Goal: Understand process/instructions: Learn how to perform a task or action

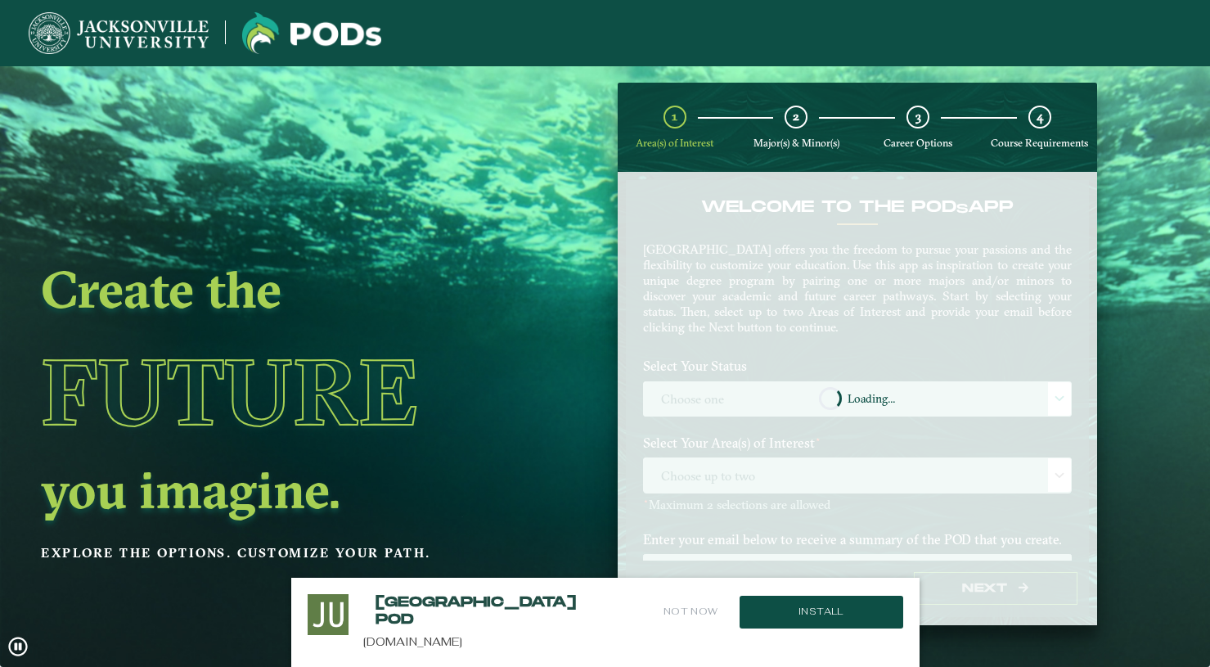
scroll to position [65, 0]
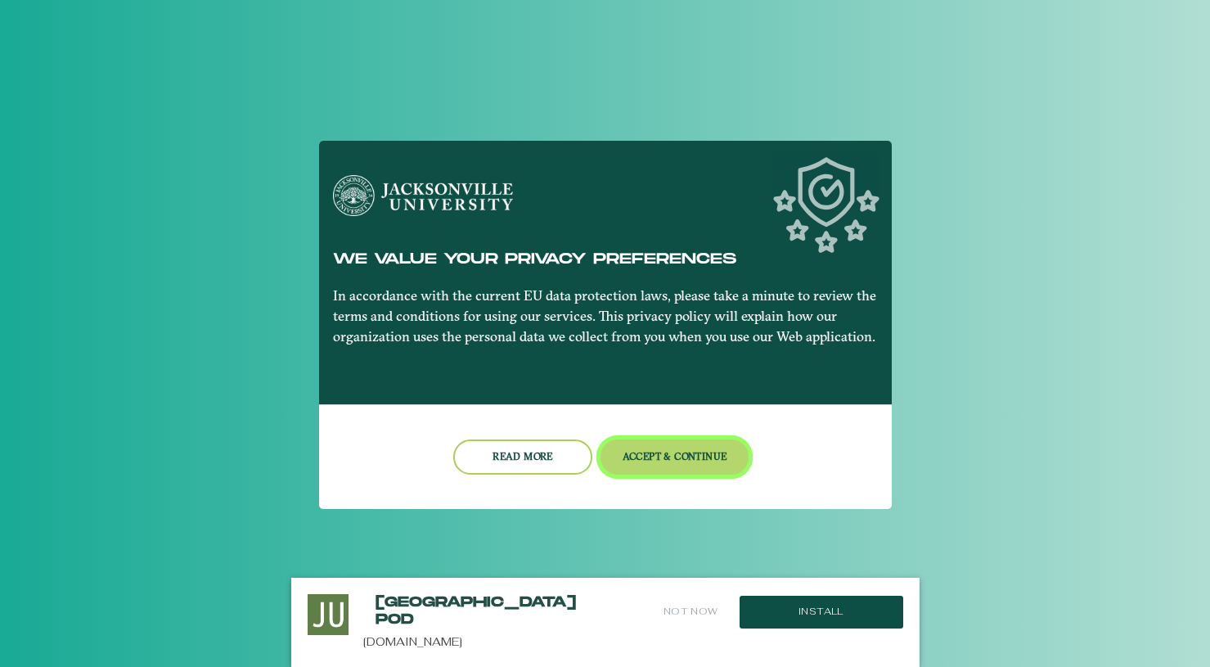
click at [661, 463] on button "Accept & Continue" at bounding box center [674, 456] width 148 height 35
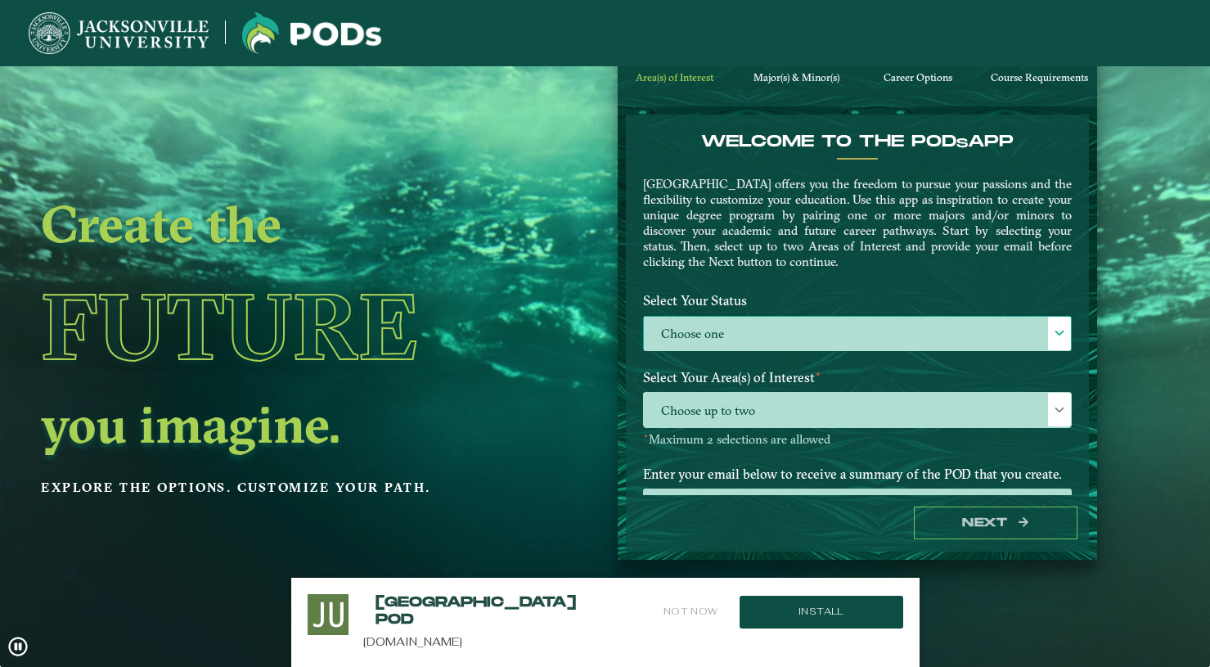
click at [804, 317] on label "Choose one" at bounding box center [857, 334] width 427 height 35
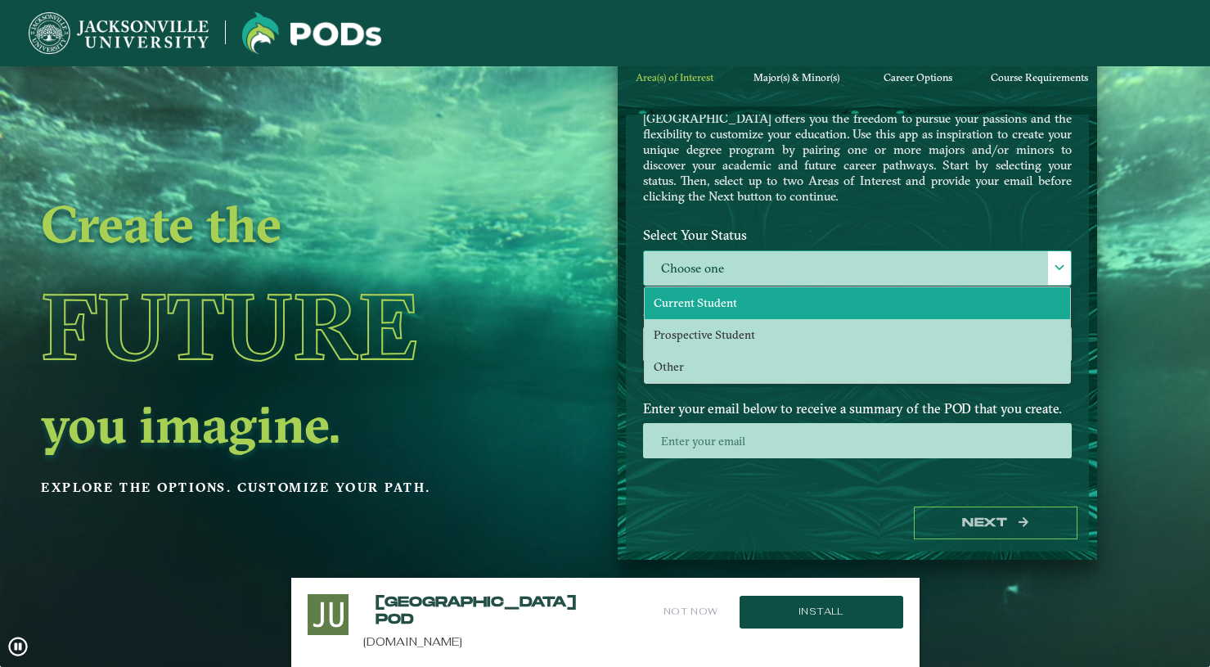
click at [798, 304] on li "Current Student" at bounding box center [857, 303] width 425 height 32
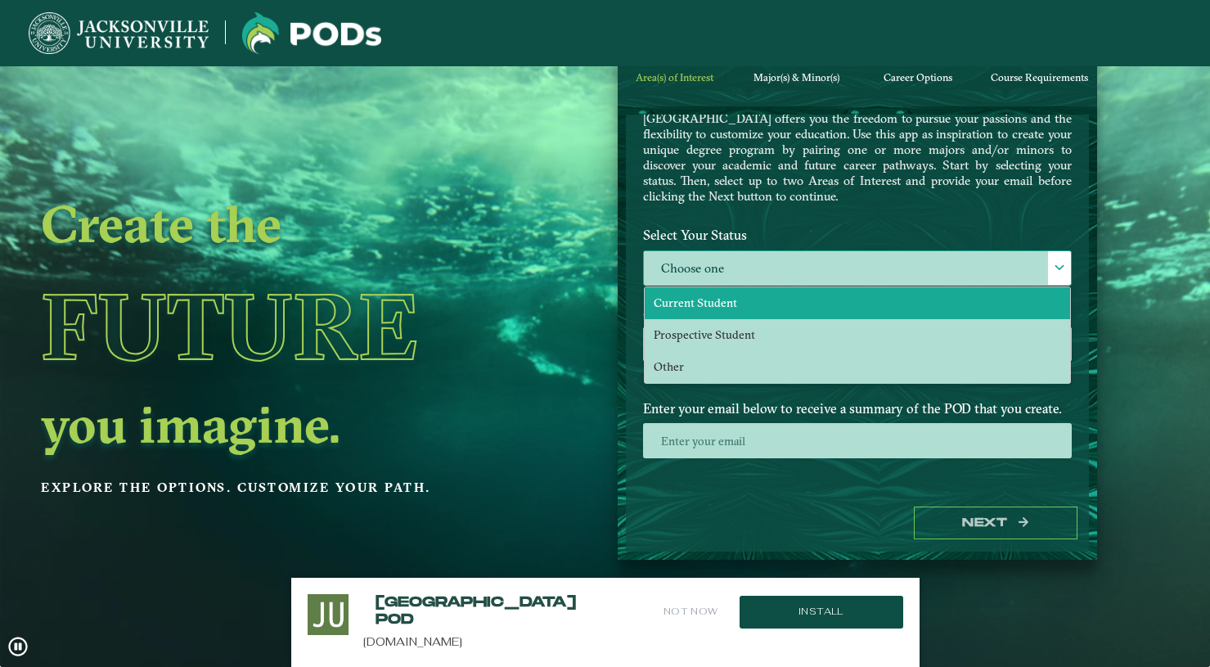
select select "[object Object]"
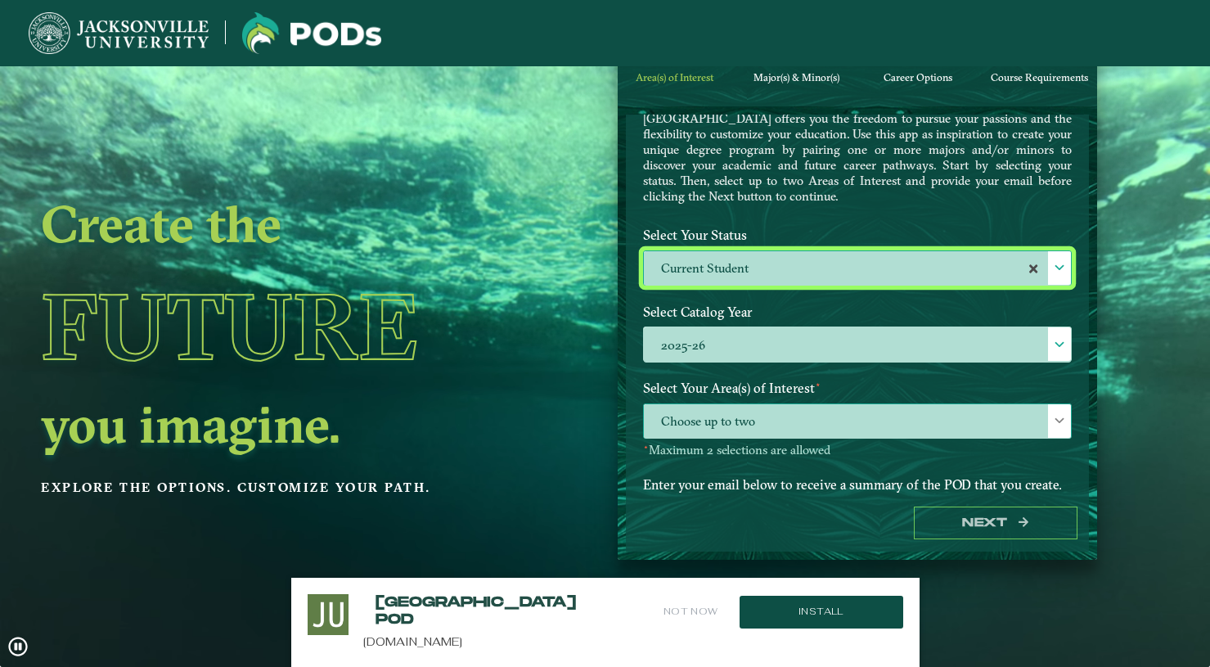
click at [761, 407] on span "Choose up to two" at bounding box center [857, 421] width 427 height 35
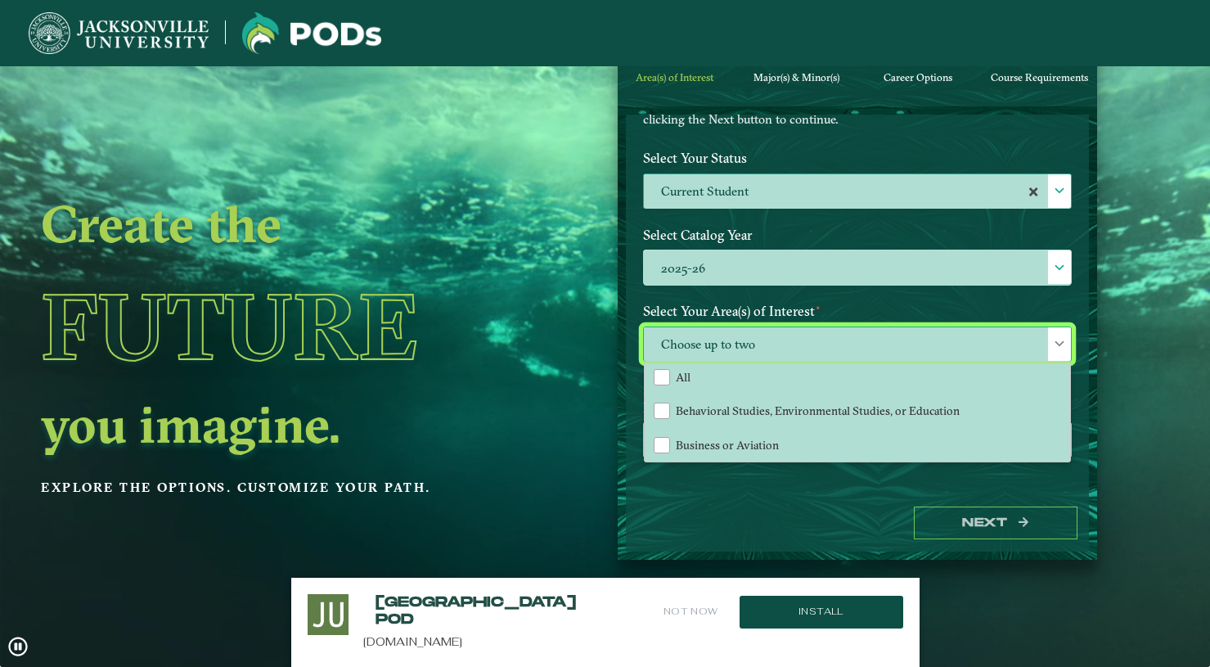
scroll to position [0, 0]
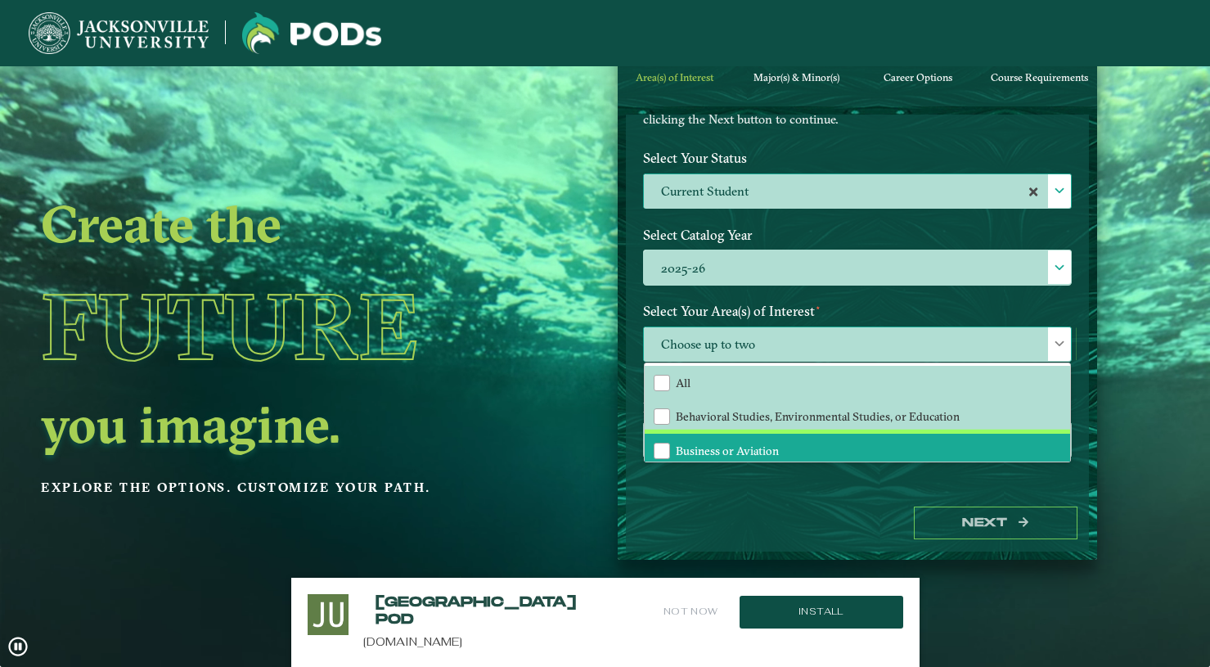
click at [762, 436] on li "Business or Aviation" at bounding box center [857, 451] width 425 height 34
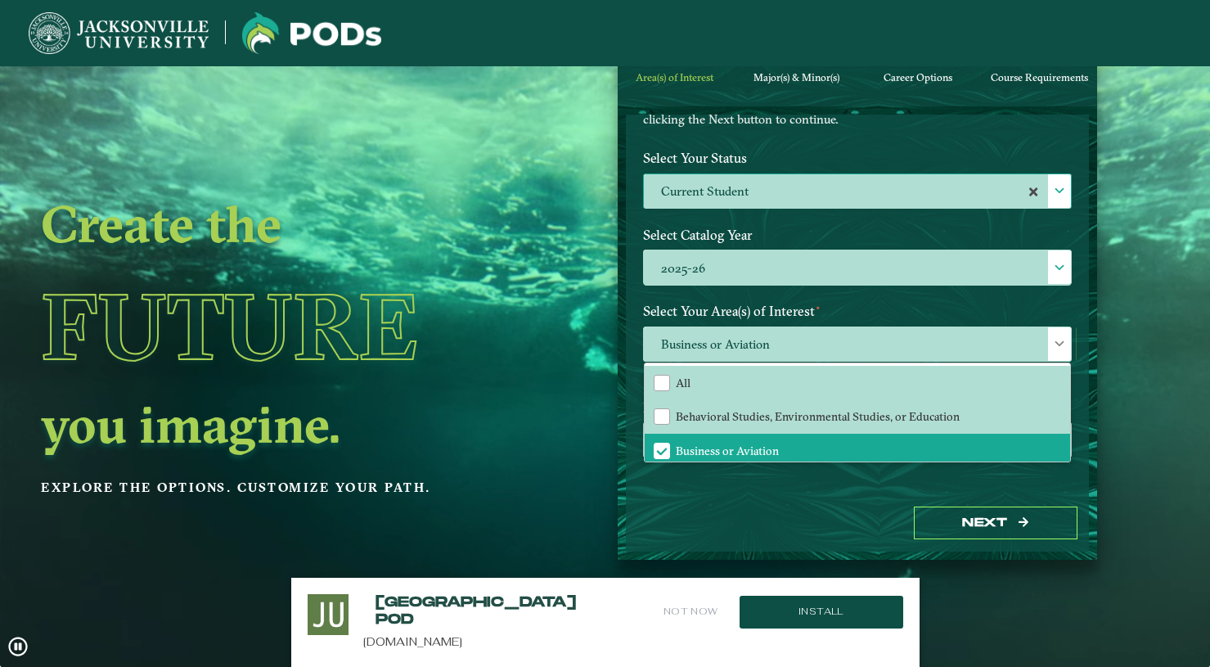
click at [777, 503] on div "Next" at bounding box center [857, 523] width 463 height 56
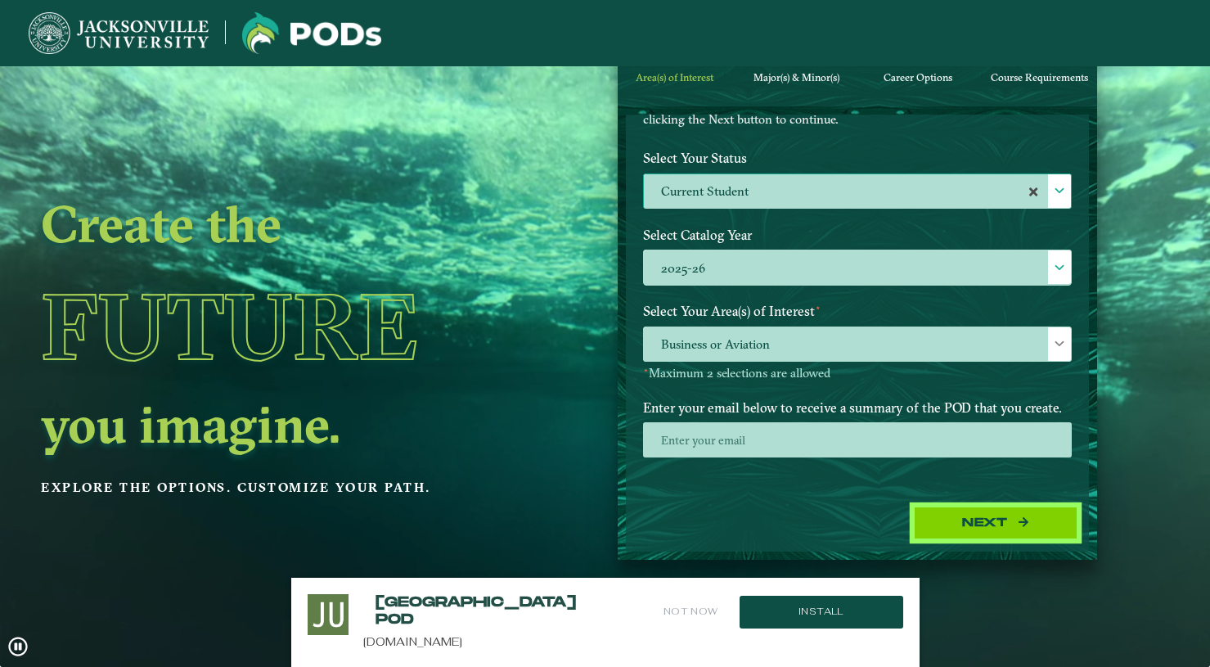
click at [984, 536] on button "Next" at bounding box center [996, 523] width 164 height 34
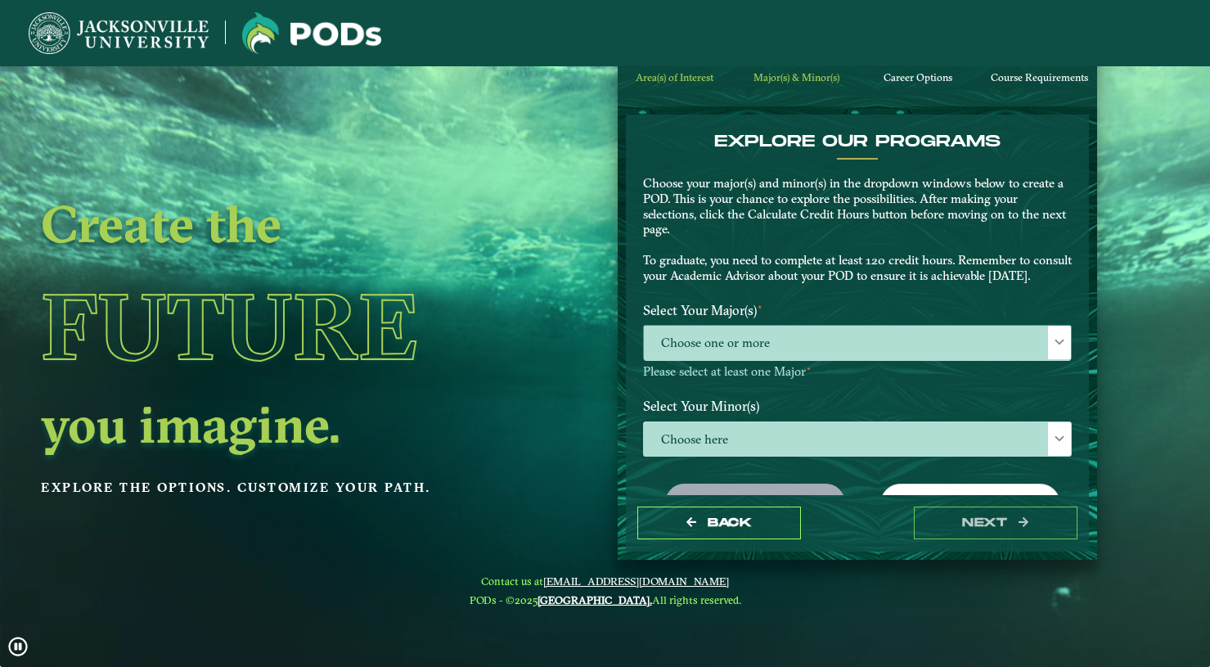
click at [789, 358] on span "Choose one or more" at bounding box center [857, 343] width 427 height 35
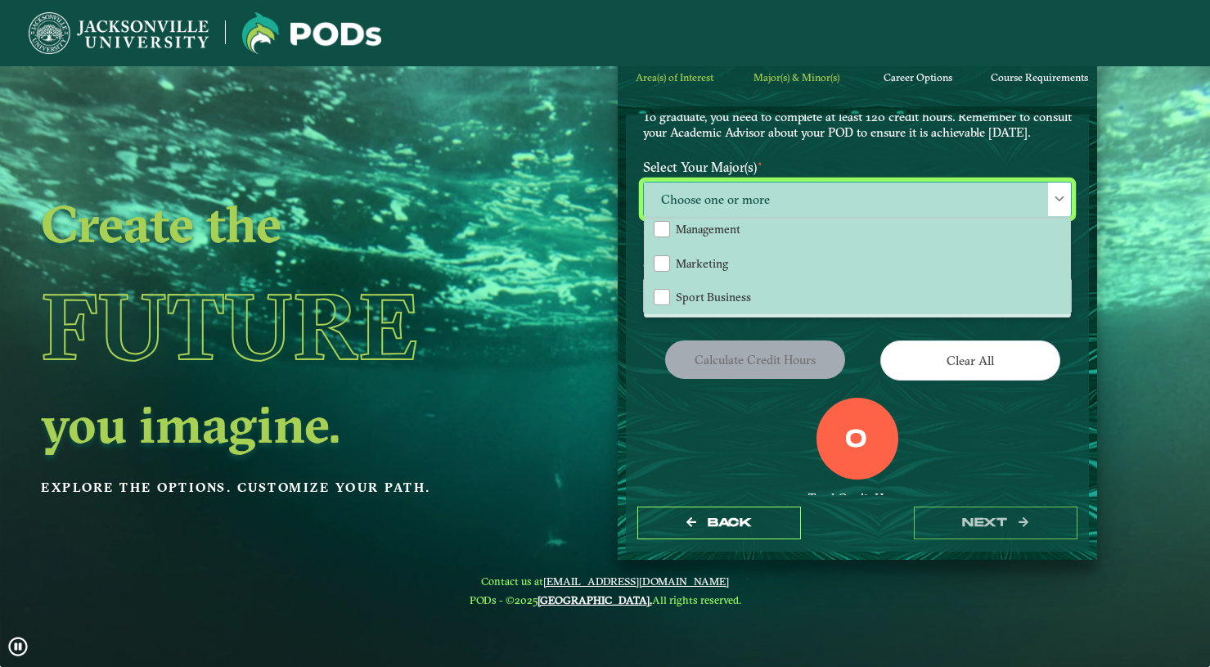
scroll to position [245, 0]
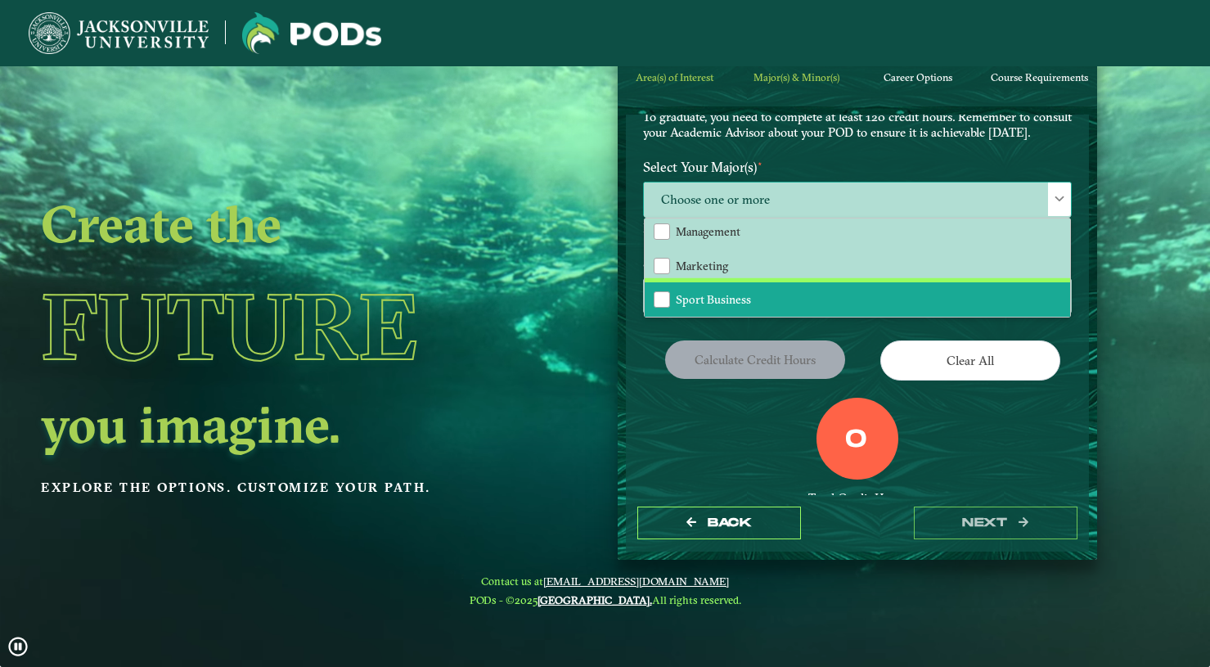
click at [766, 305] on li "Sport Business" at bounding box center [857, 299] width 425 height 34
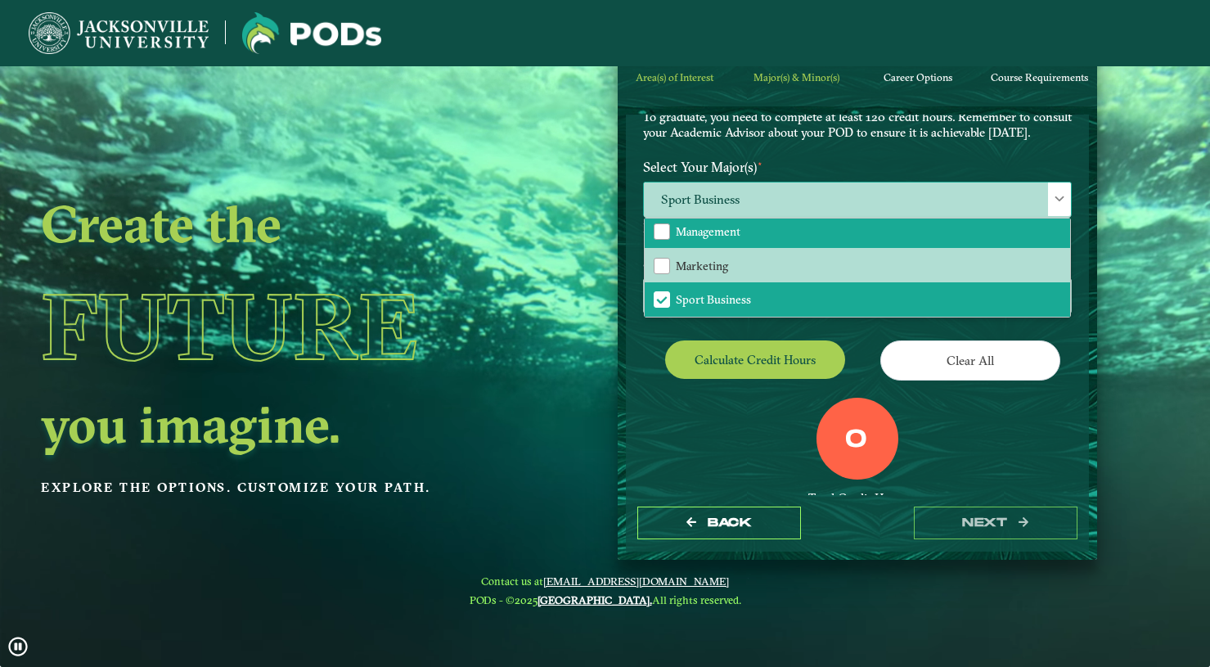
click at [766, 245] on li "Management" at bounding box center [857, 231] width 425 height 34
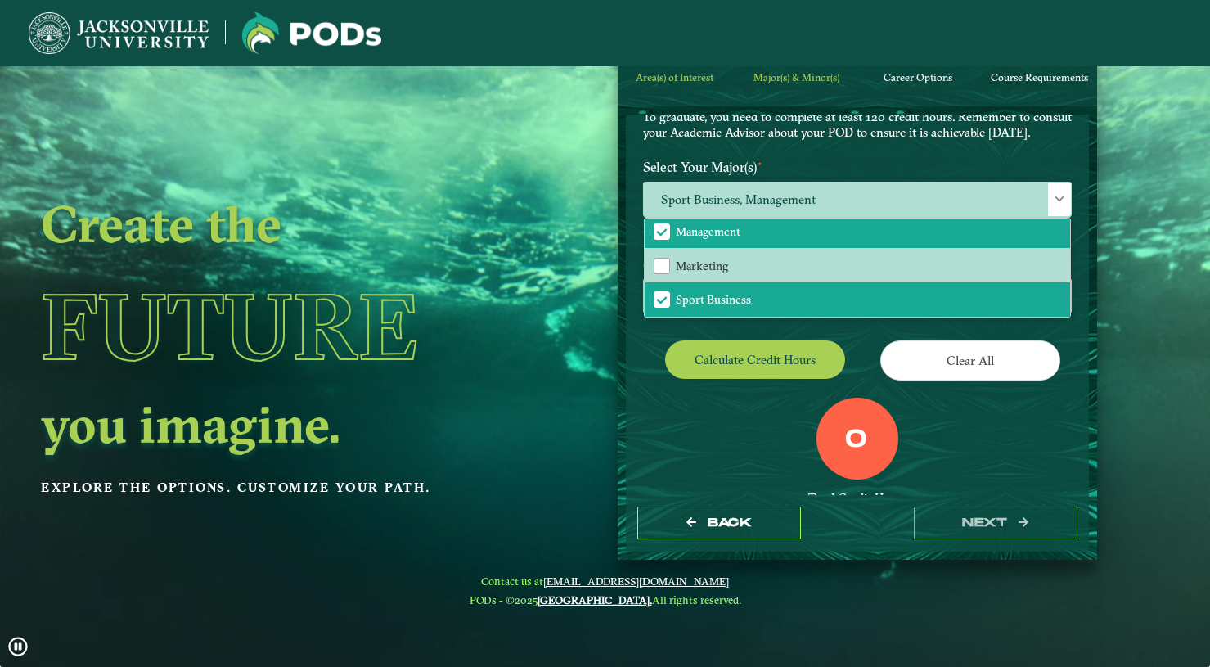
click at [924, 425] on div "0 Total Credit Hours" at bounding box center [857, 467] width 453 height 139
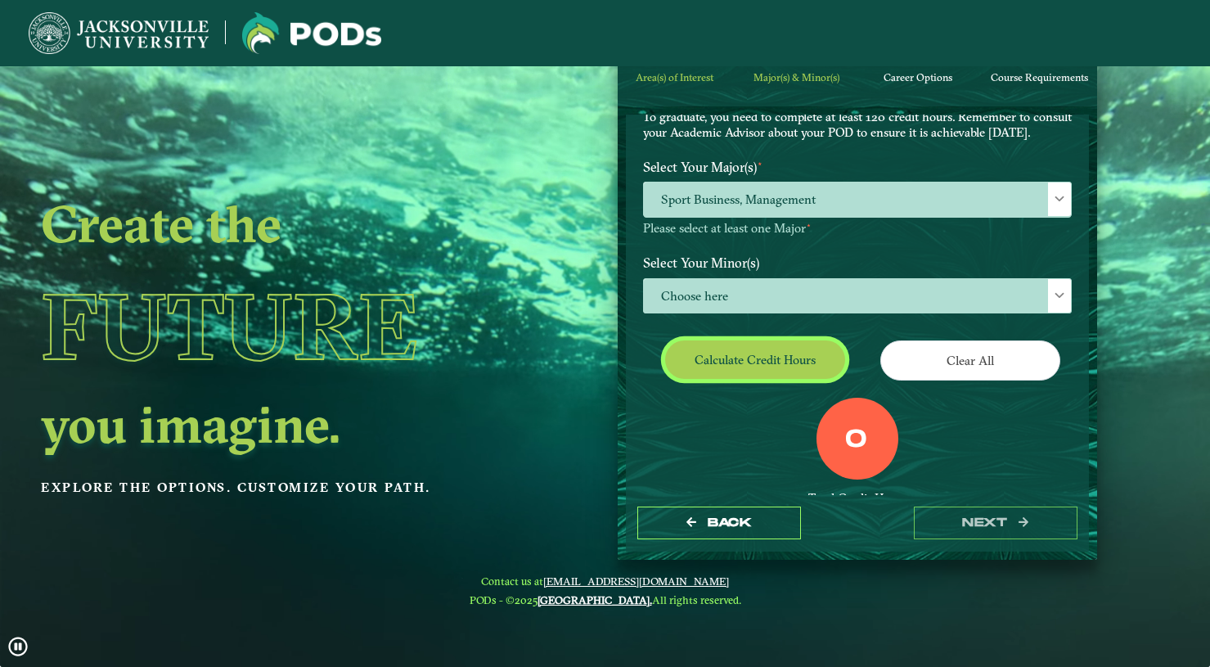
click at [781, 371] on button "Calculate credit hours" at bounding box center [755, 359] width 180 height 38
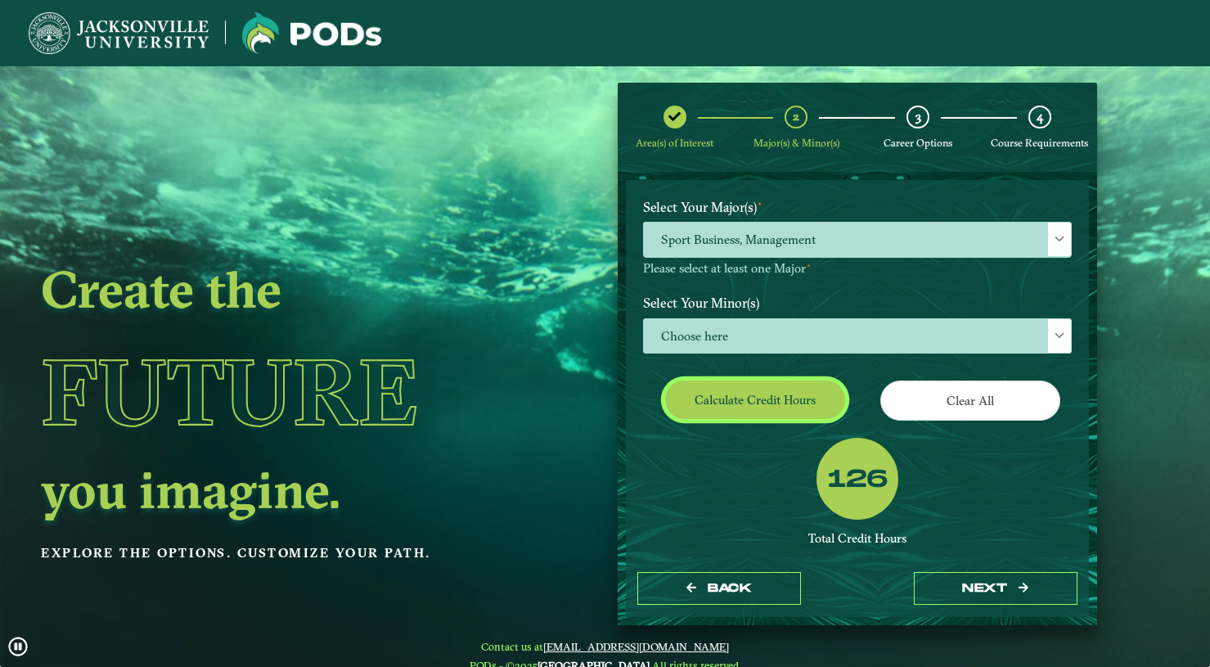
scroll to position [0, 0]
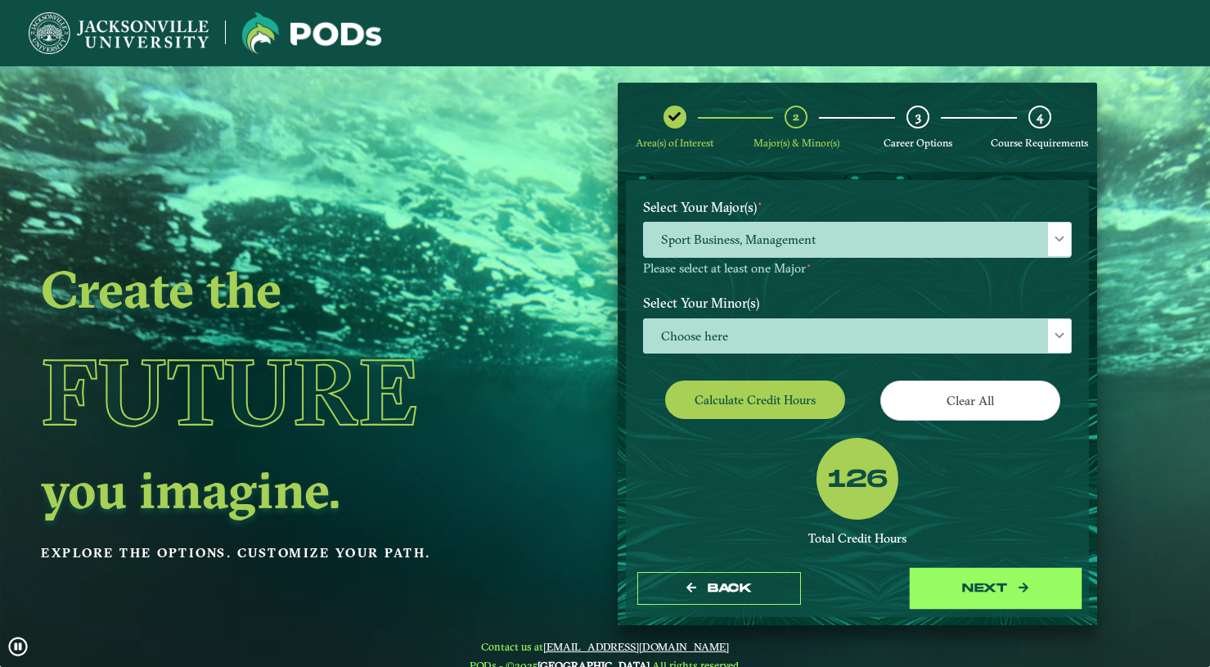
click at [1024, 603] on button "next" at bounding box center [996, 589] width 164 height 34
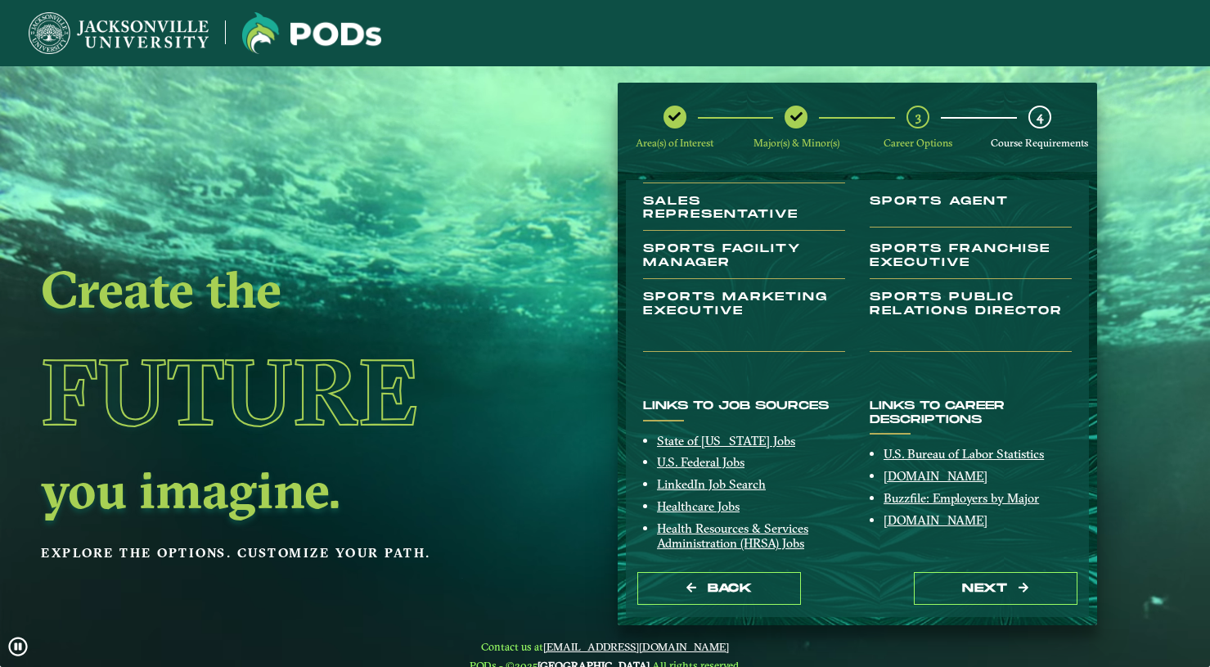
scroll to position [327, 0]
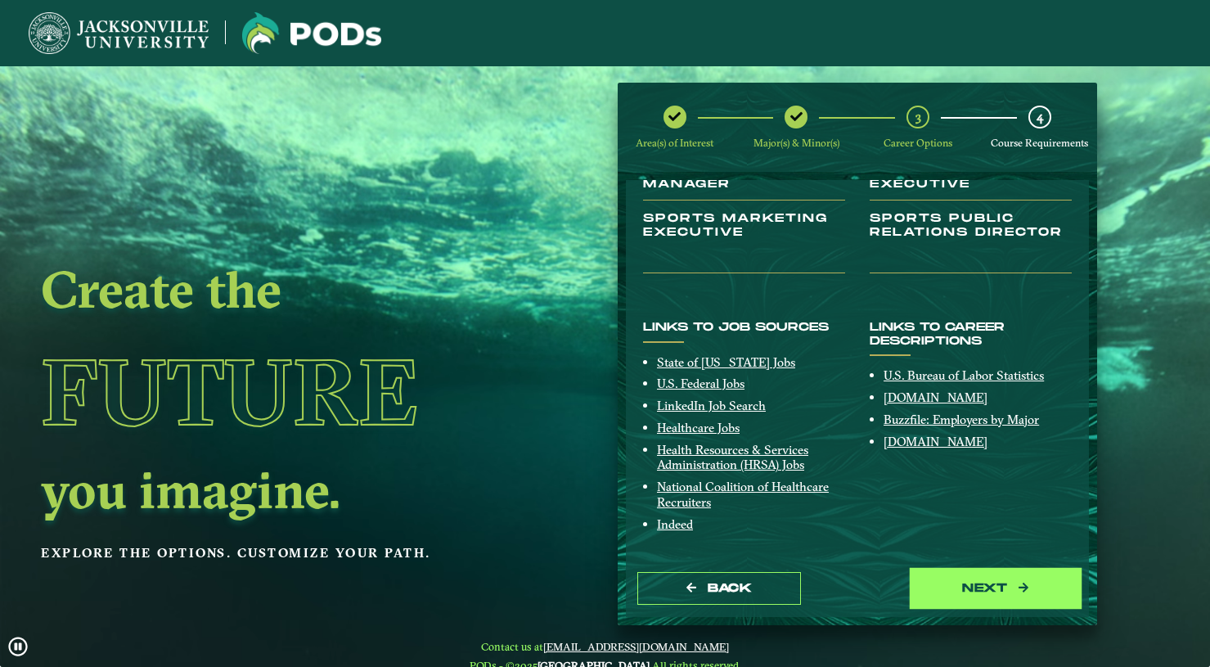
click at [967, 579] on button "next" at bounding box center [996, 589] width 164 height 34
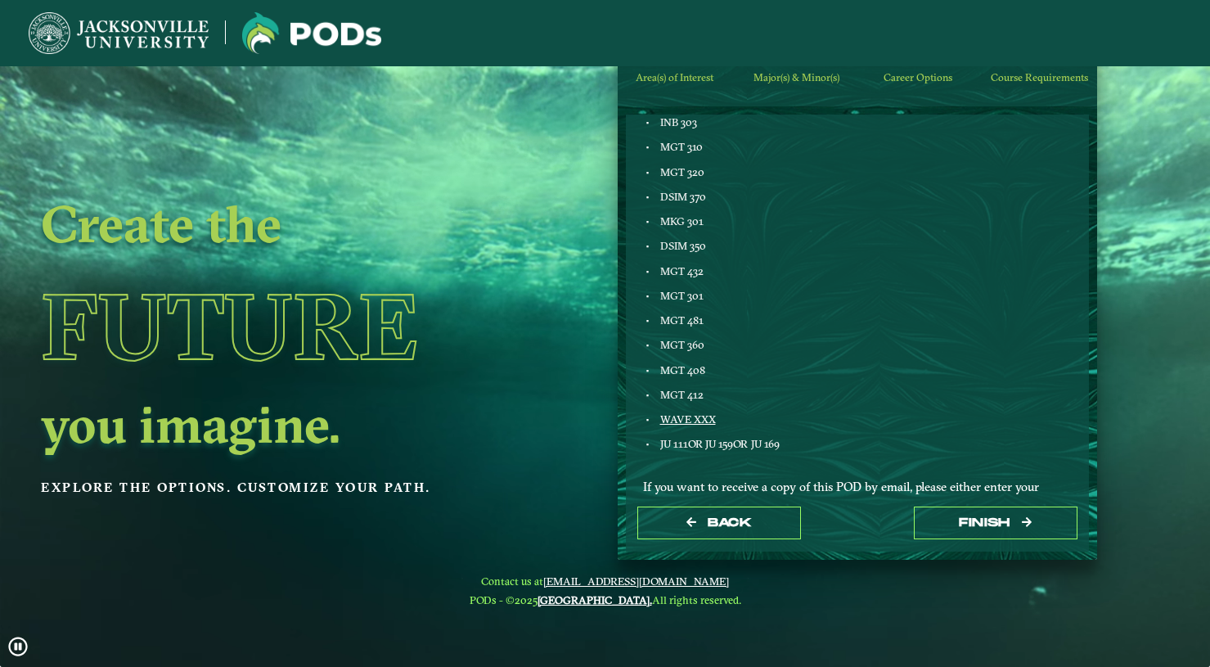
scroll to position [741, 0]
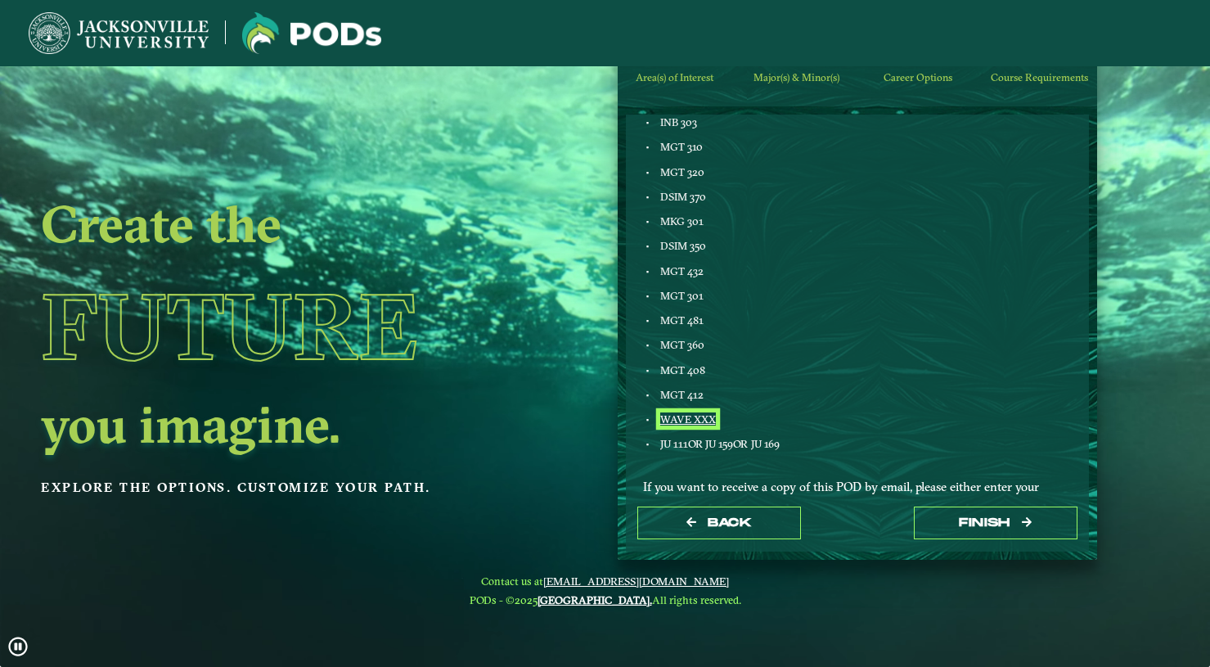
click at [692, 420] on link "WAVE XXX" at bounding box center [688, 418] width 56 height 13
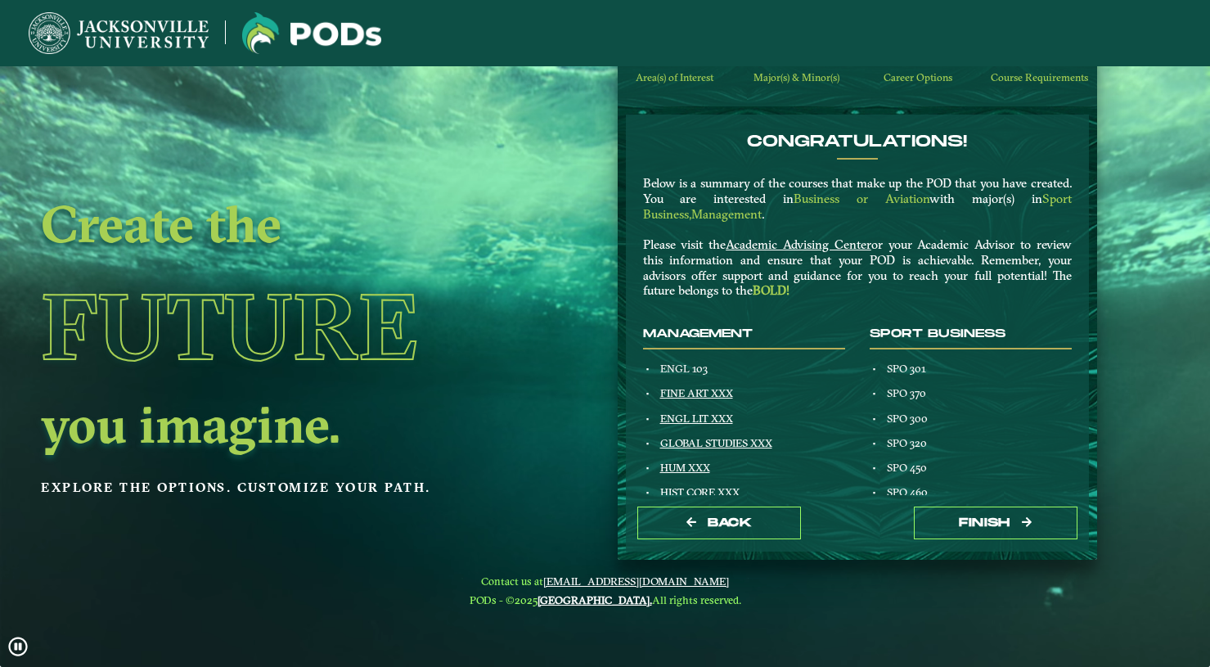
scroll to position [0, 0]
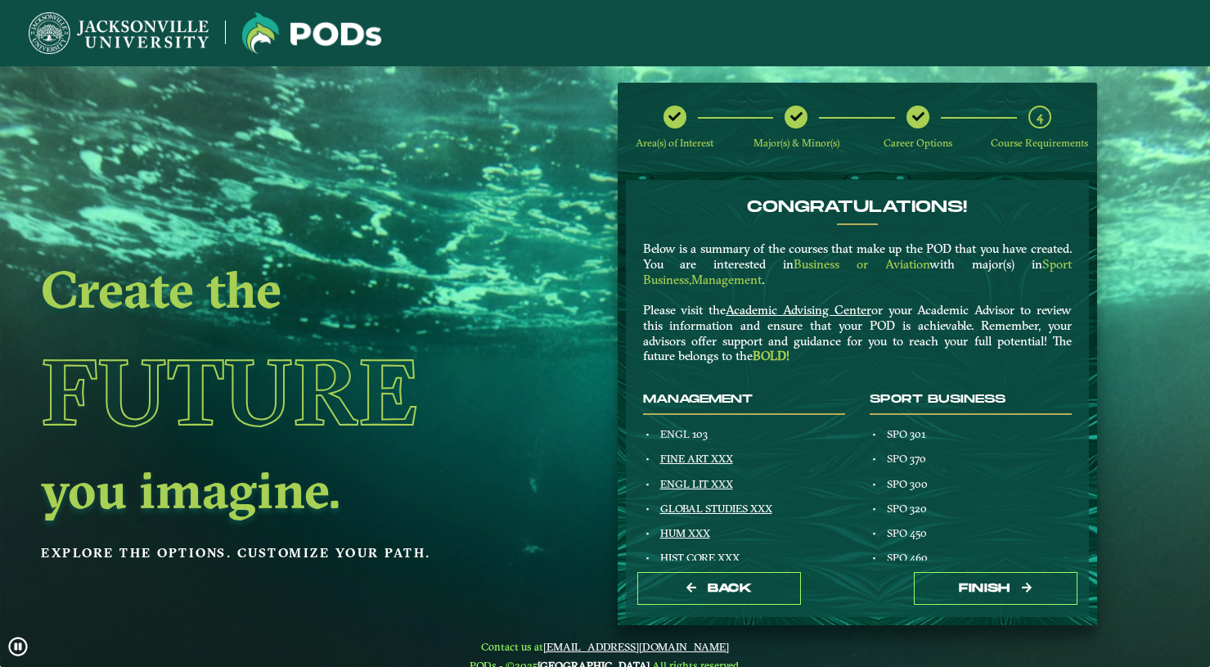
click at [1037, 116] on span "4" at bounding box center [1039, 117] width 7 height 16
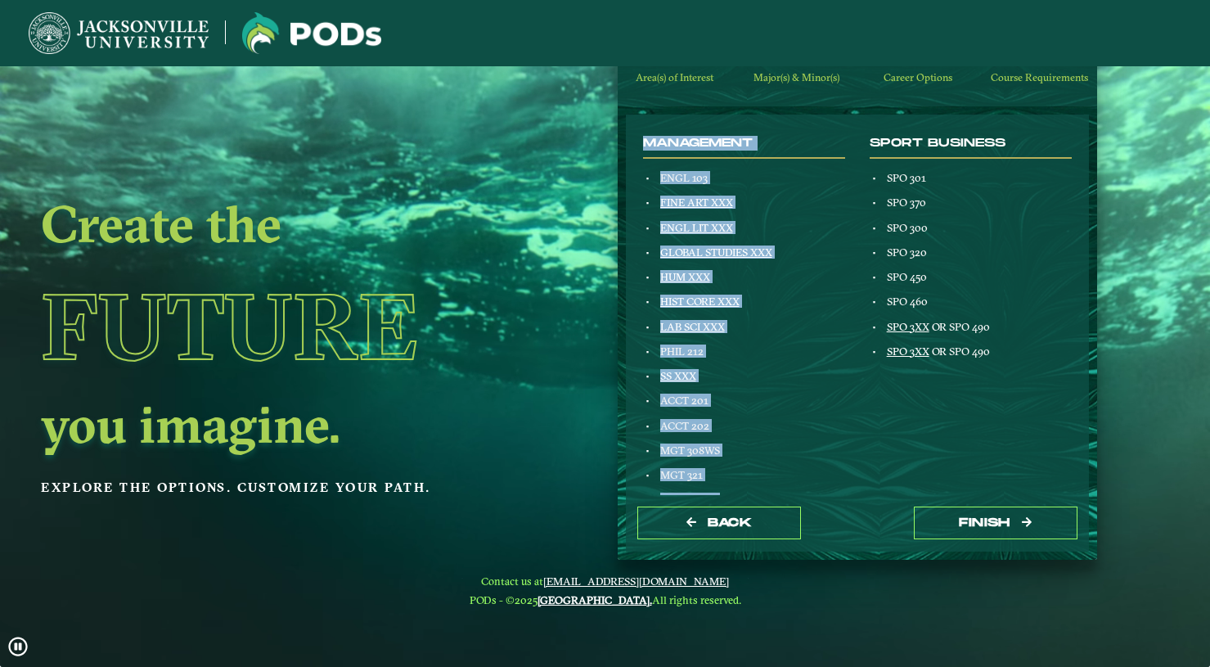
scroll to position [172, 0]
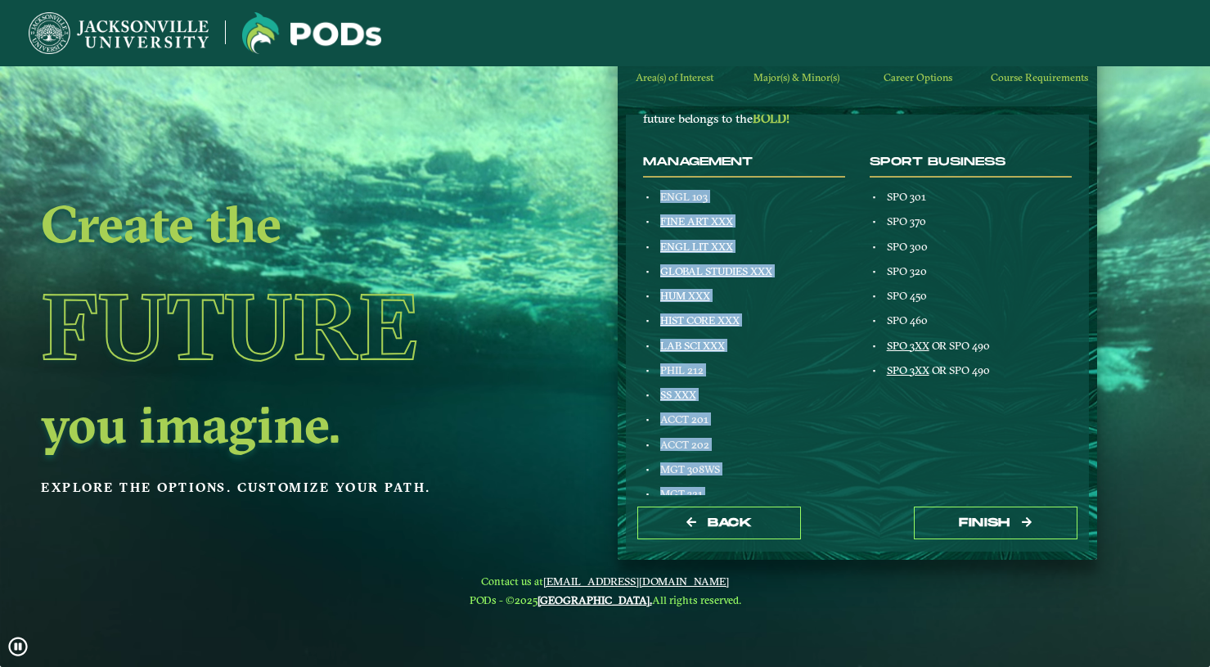
drag, startPoint x: 806, startPoint y: 378, endPoint x: 659, endPoint y: 193, distance: 235.8
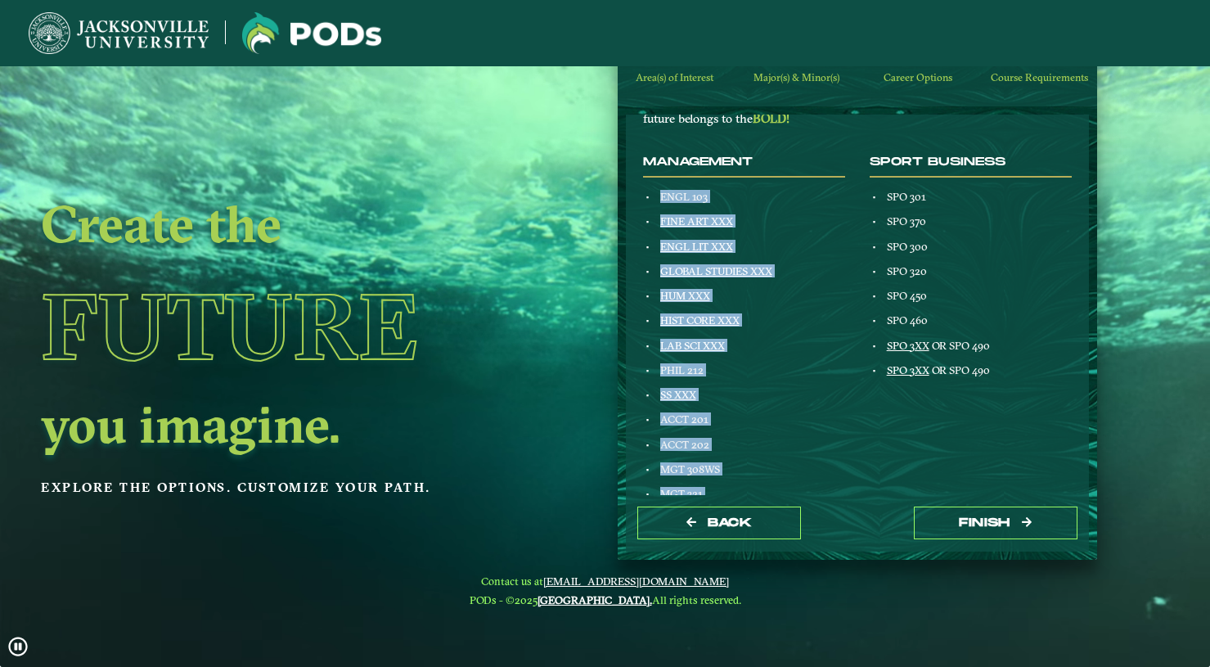
click at [659, 193] on div "Management ENGL 103 FINE ART XXX ENGL LIT XXX GLOBAL STUDIES XXX HUM XXX HIST C…" at bounding box center [744, 592] width 227 height 875
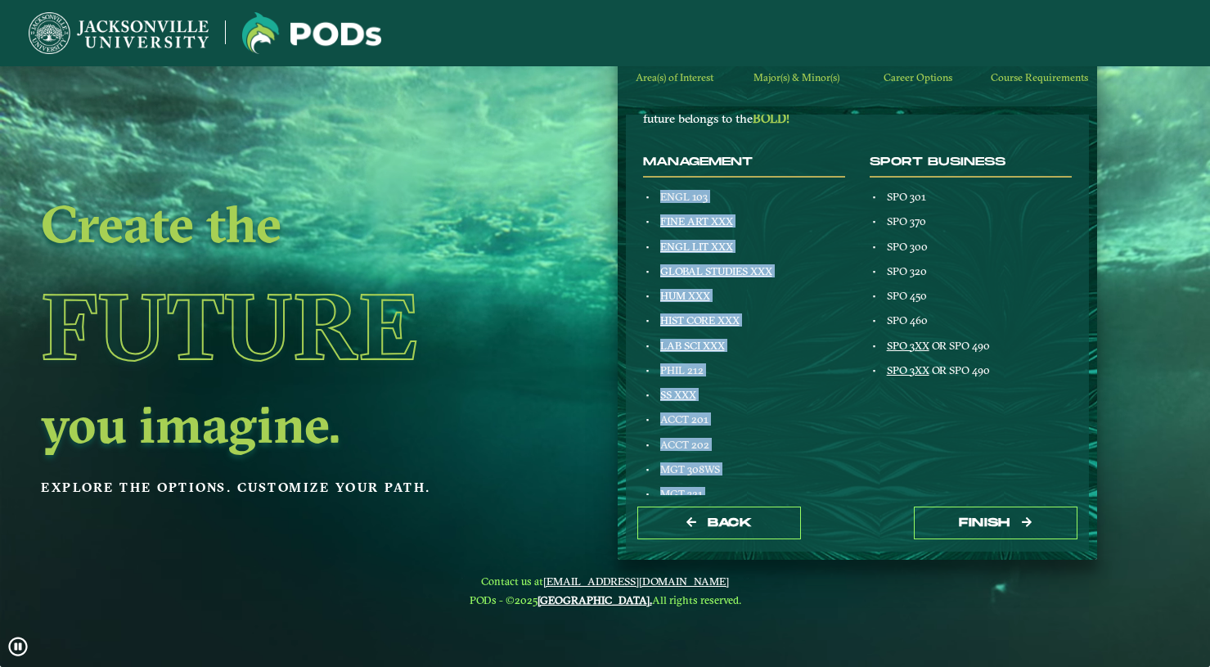
copy div "ENGL 103 FINE ART XXX ENGL LIT XXX GLOBAL STUDIES XXX HUM XXX HIST CORE XXX LAB…"
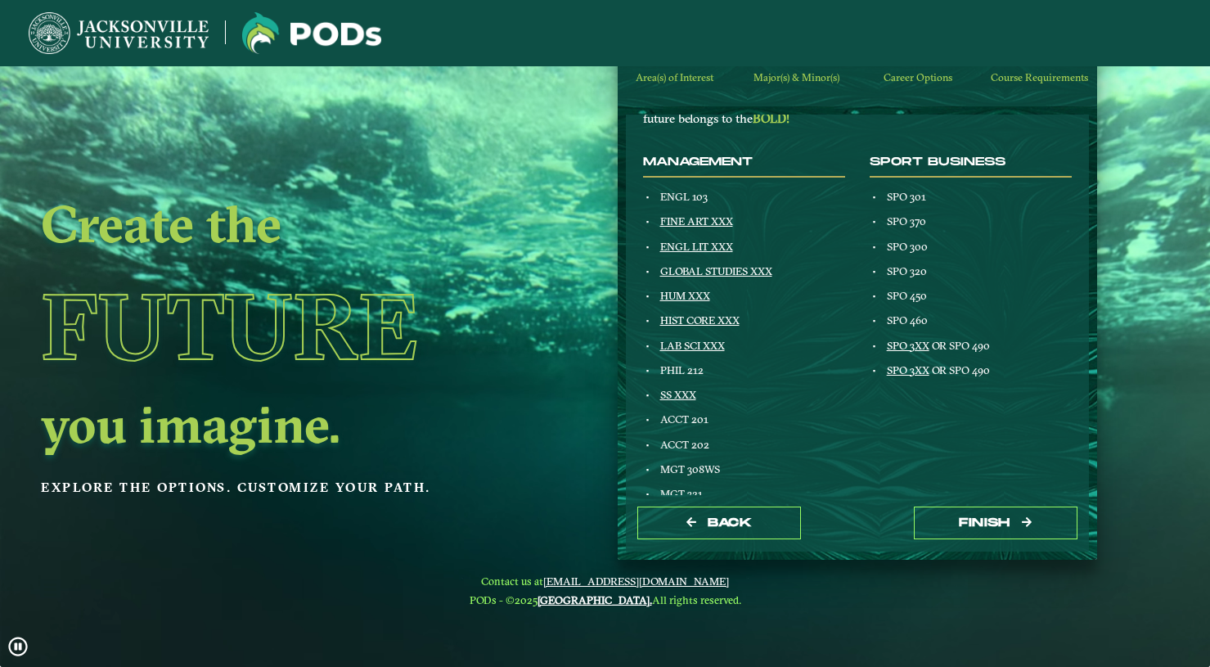
click at [988, 363] on div "SPO 3XX OR SPO 490" at bounding box center [977, 369] width 188 height 13
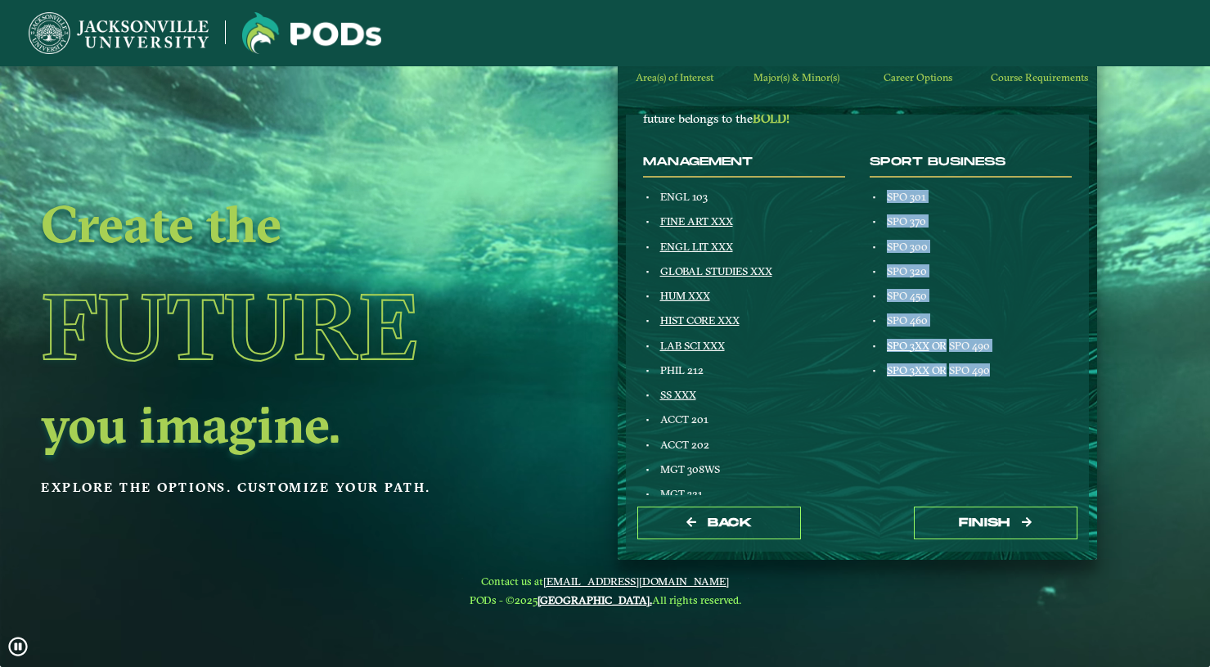
drag, startPoint x: 994, startPoint y: 367, endPoint x: 880, endPoint y: 192, distance: 208.7
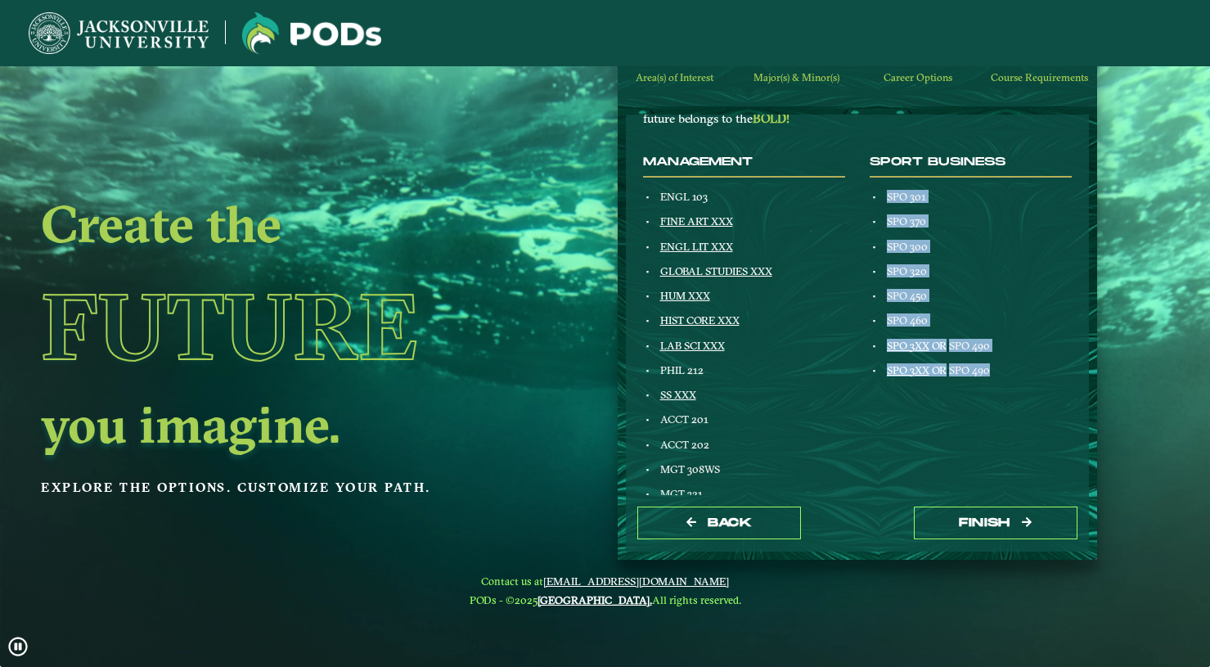
click at [880, 192] on div "Sport Business SPO 301 SPO 370 SPO 300 SPO 320 SPO 450 SPO 460 SPO 3XX OR SPO 4…" at bounding box center [970, 592] width 227 height 875
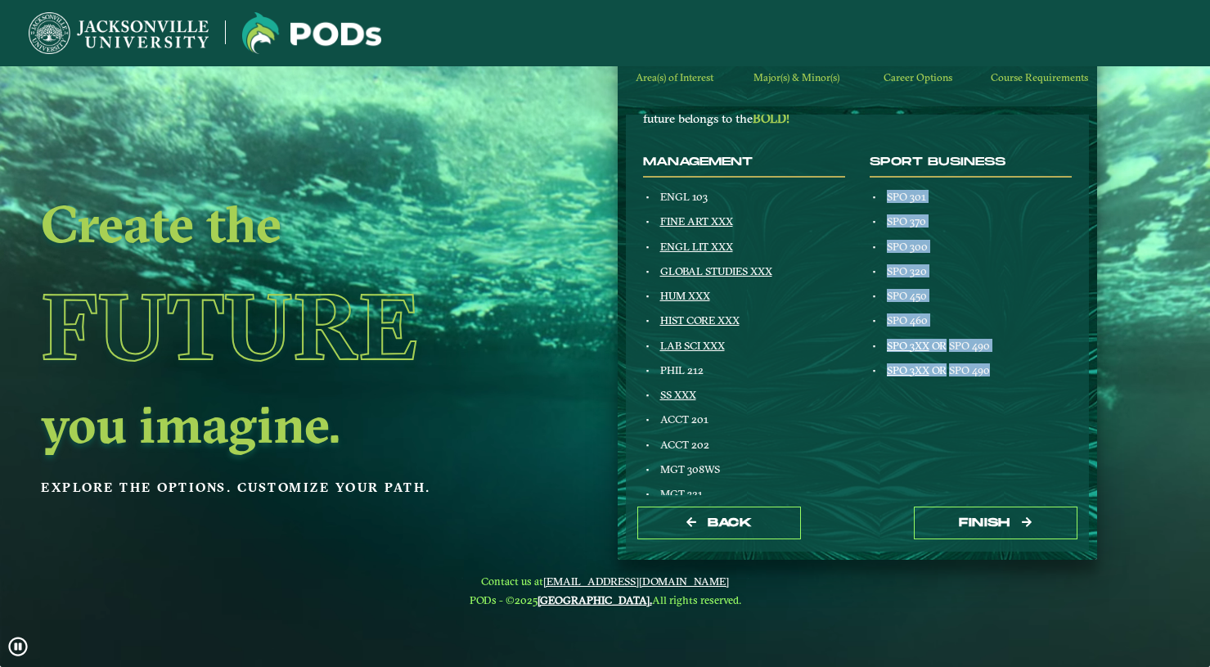
copy div "SPO 301 SPO 370 SPO 300 SPO 320 SPO 450 SPO 460 SPO 3XX OR SPO 490 SPO 3XX OR S…"
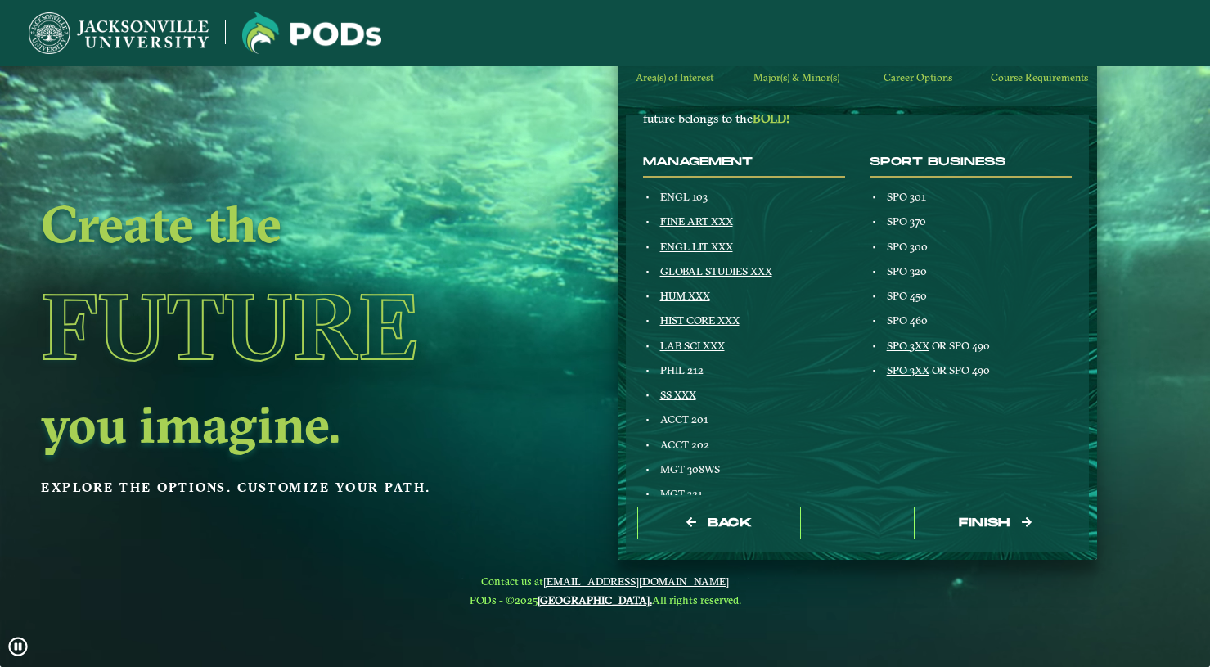
click at [789, 231] on div "Management ENGL 103 FINE ART XXX ENGL LIT XXX GLOBAL STUDIES XXX HUM XXX HIST C…" at bounding box center [744, 592] width 227 height 875
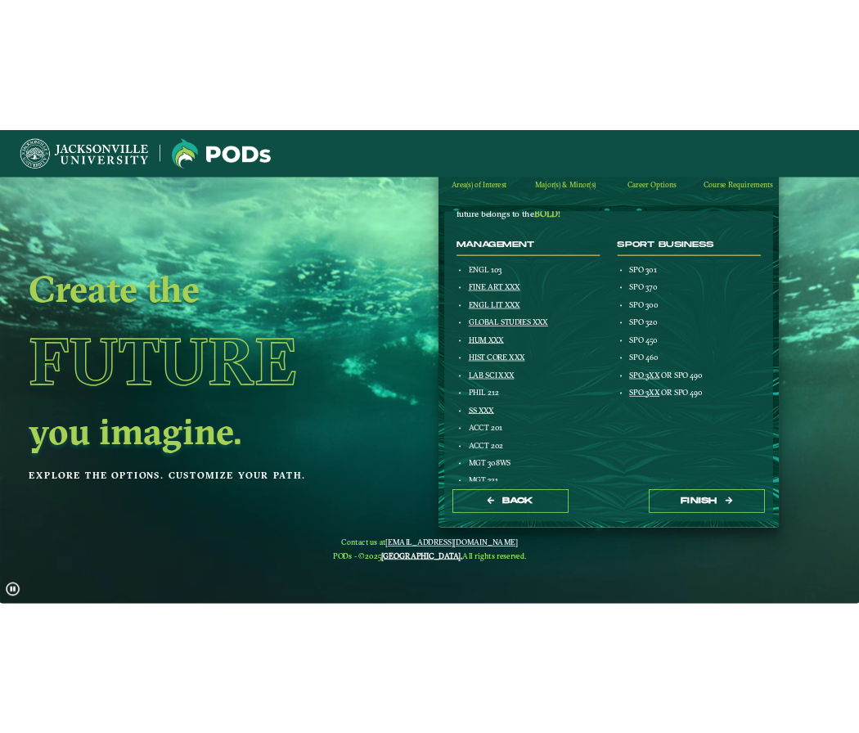
scroll to position [180, 0]
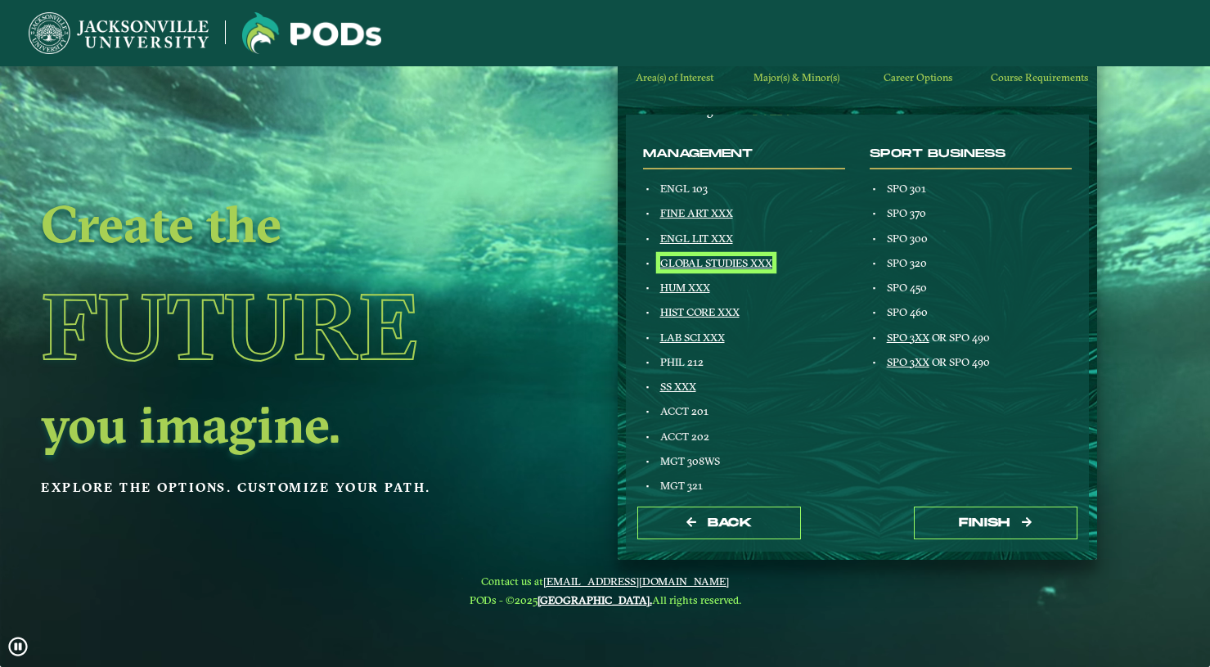
click at [737, 260] on link "GLOBAL STUDIES XXX" at bounding box center [716, 262] width 112 height 13
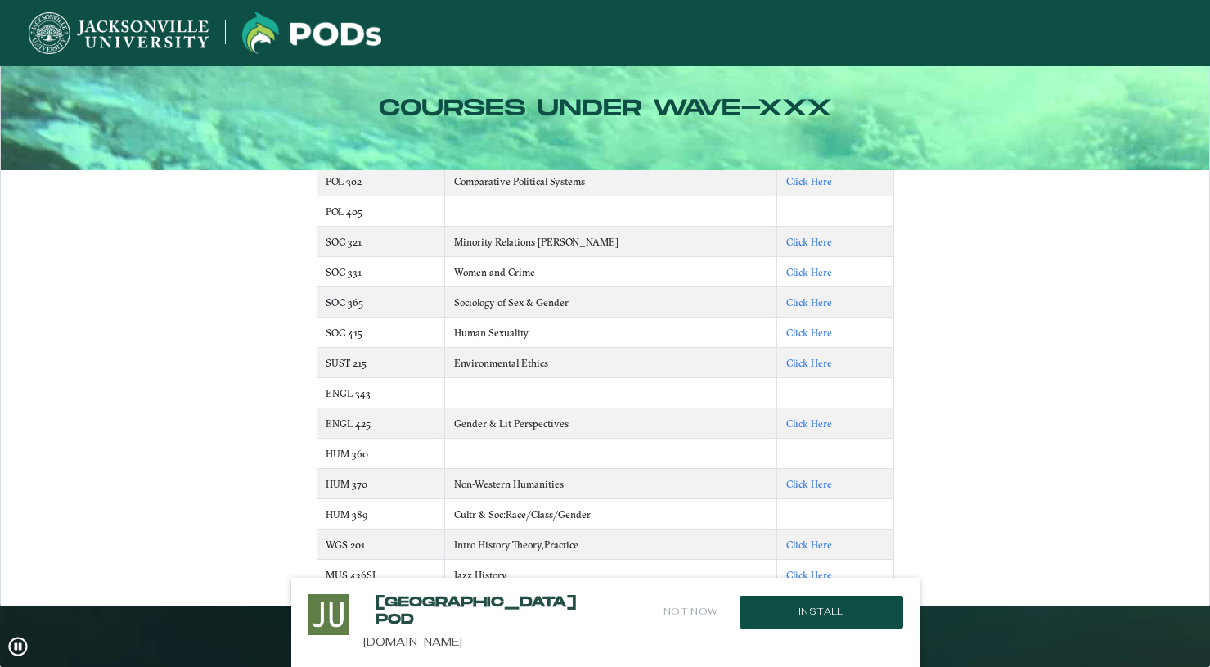
scroll to position [550, 0]
